Goal: Register for event/course

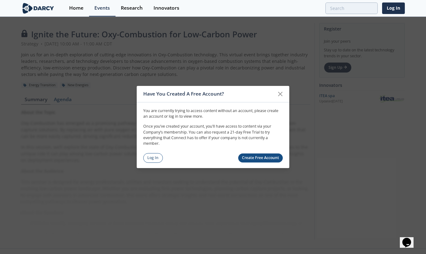
click at [151, 156] on link "Log In" at bounding box center [153, 158] width 20 height 10
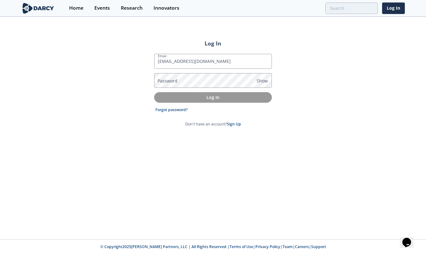
type input "[EMAIL_ADDRESS][DOMAIN_NAME]"
click at [161, 79] on label "Password" at bounding box center [168, 81] width 20 height 7
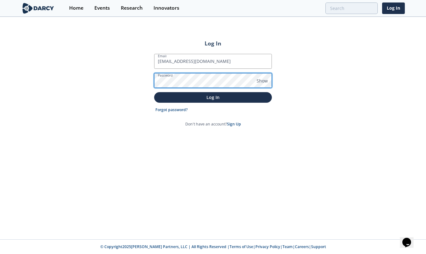
click at [154, 92] on button "Log In" at bounding box center [213, 97] width 118 height 10
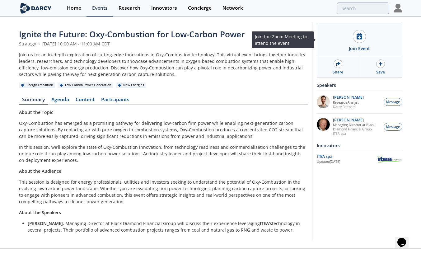
click at [354, 44] on div "Join Event" at bounding box center [359, 39] width 85 height 33
